Goal: Information Seeking & Learning: Learn about a topic

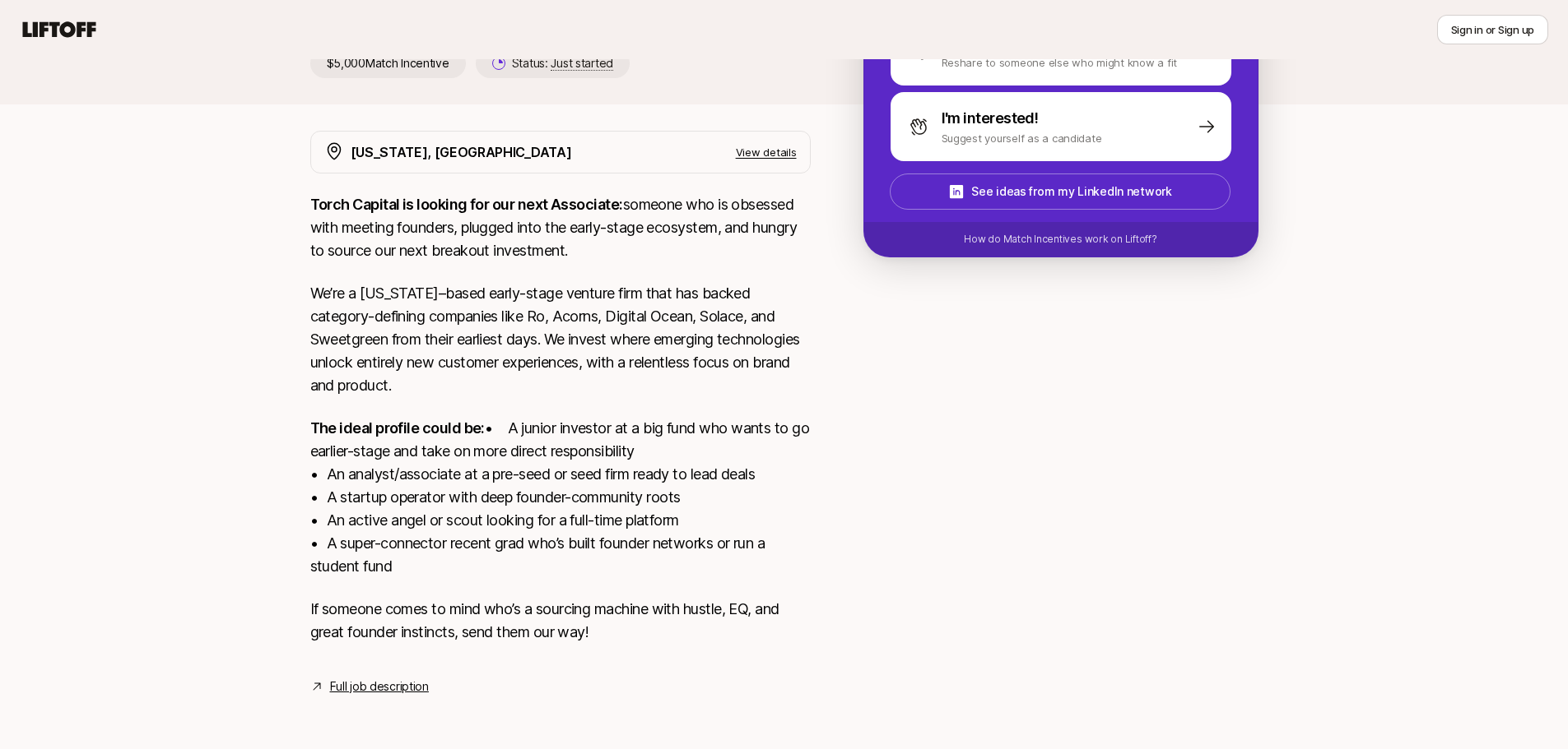
scroll to position [270, 0]
click at [784, 550] on p "The ideal profile could be: • A junior investor at a big fund who wants to go e…" at bounding box center [561, 497] width 501 height 161
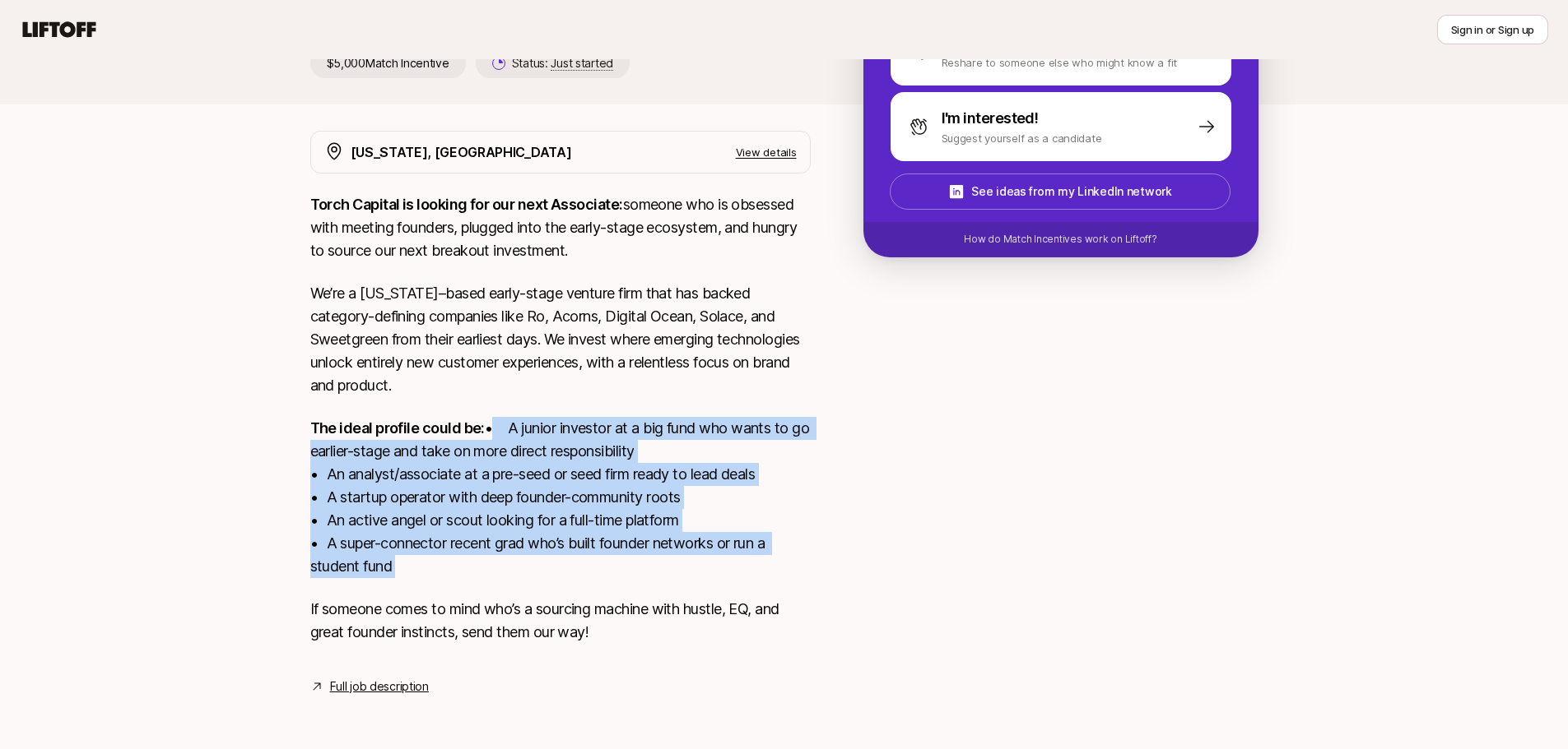
drag, startPoint x: 784, startPoint y: 550, endPoint x: 800, endPoint y: 450, distance: 101.3
click at [800, 450] on p "The ideal profile could be: • A junior investor at a big fund who wants to go e…" at bounding box center [561, 497] width 501 height 161
click at [803, 444] on p "The ideal profile could be: • A junior investor at a big fund who wants to go e…" at bounding box center [561, 497] width 501 height 161
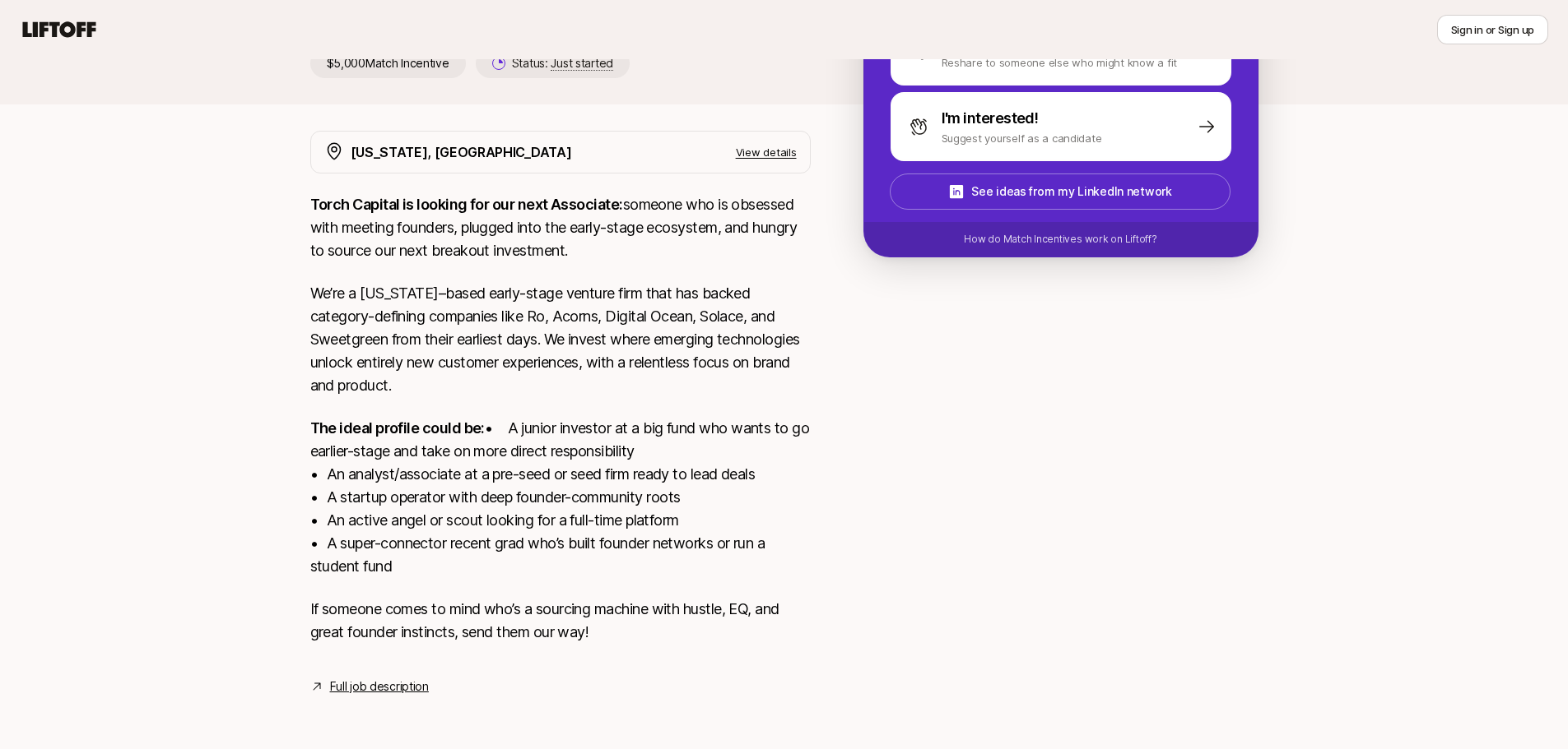
click at [803, 444] on p "The ideal profile could be: • A junior investor at a big fund who wants to go e…" at bounding box center [561, 497] width 501 height 161
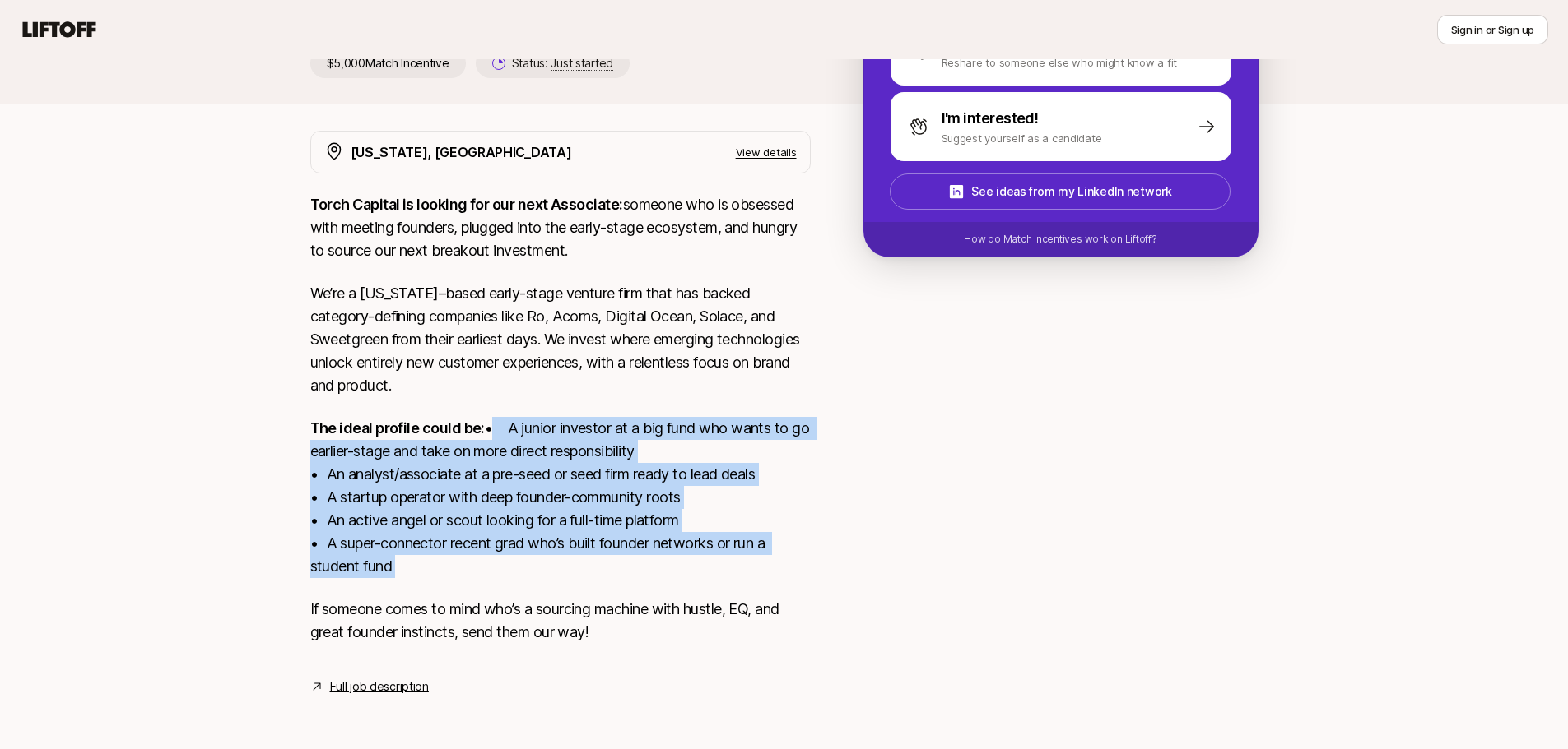
drag, startPoint x: 803, startPoint y: 444, endPoint x: 808, endPoint y: 542, distance: 98.1
click at [808, 542] on p "The ideal profile could be: • A junior investor at a big fund who wants to go e…" at bounding box center [561, 497] width 501 height 161
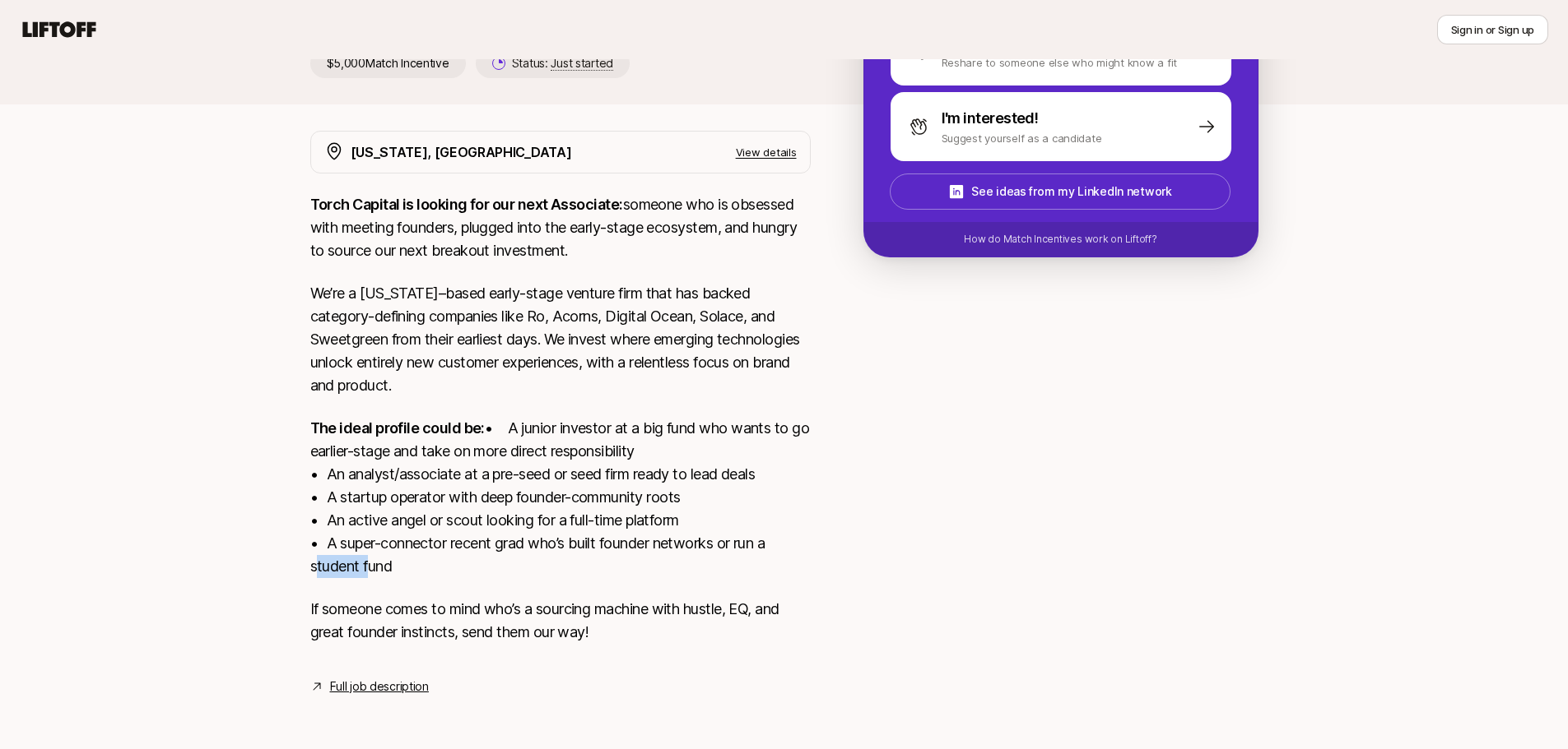
click at [808, 542] on p "The ideal profile could be: • A junior investor at a big fund who wants to go e…" at bounding box center [561, 497] width 501 height 161
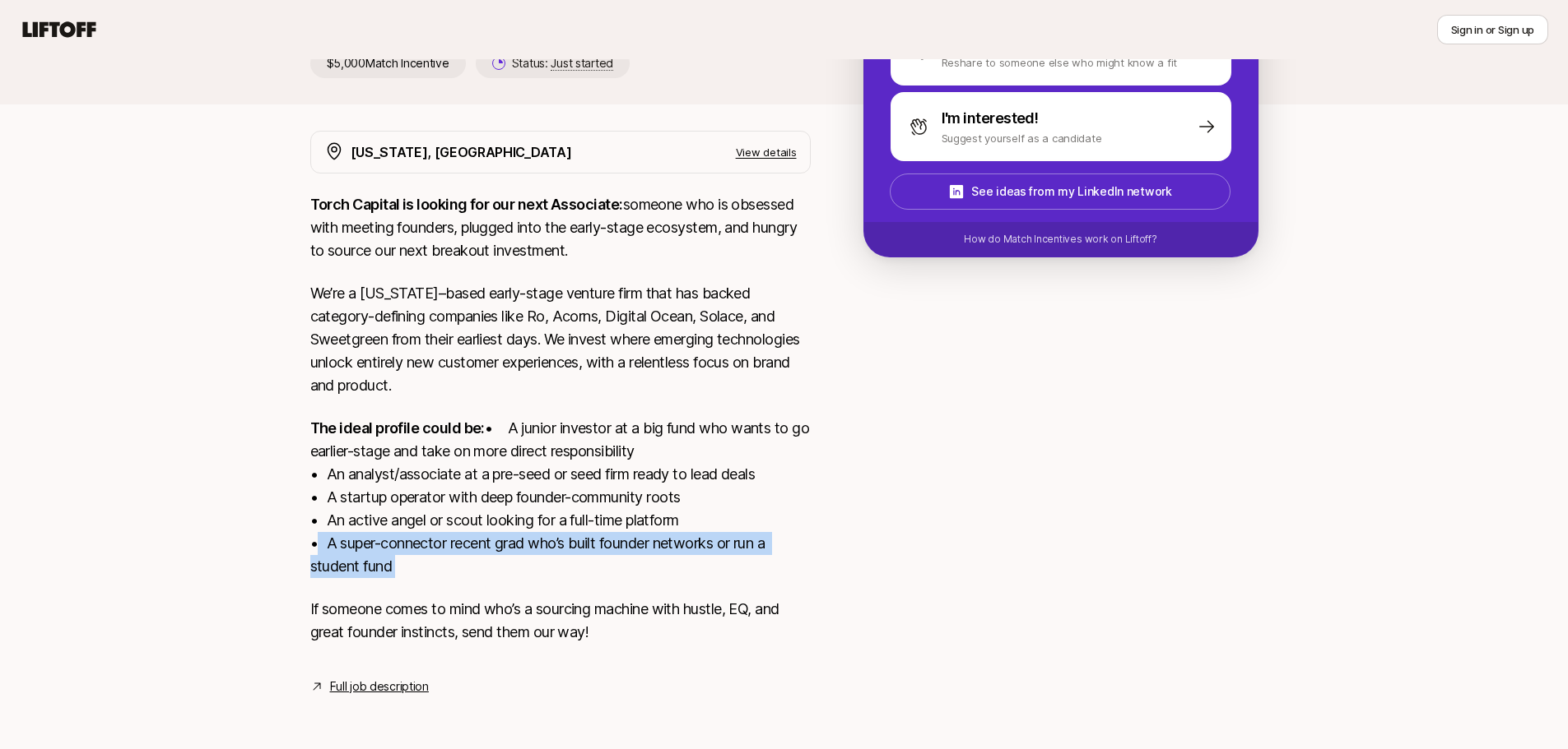
click at [808, 542] on p "The ideal profile could be: • A junior investor at a big fund who wants to go e…" at bounding box center [561, 497] width 501 height 161
